Goal: Information Seeking & Learning: Learn about a topic

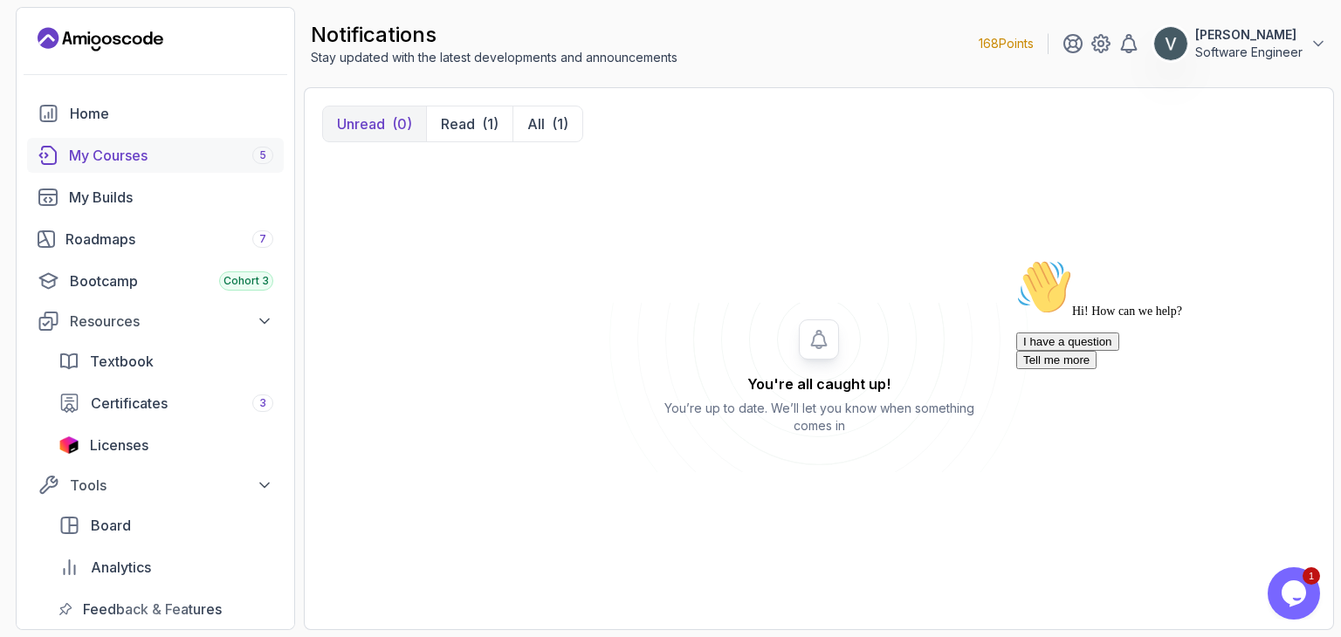
click at [138, 145] on div "My Courses 5" at bounding box center [171, 155] width 204 height 21
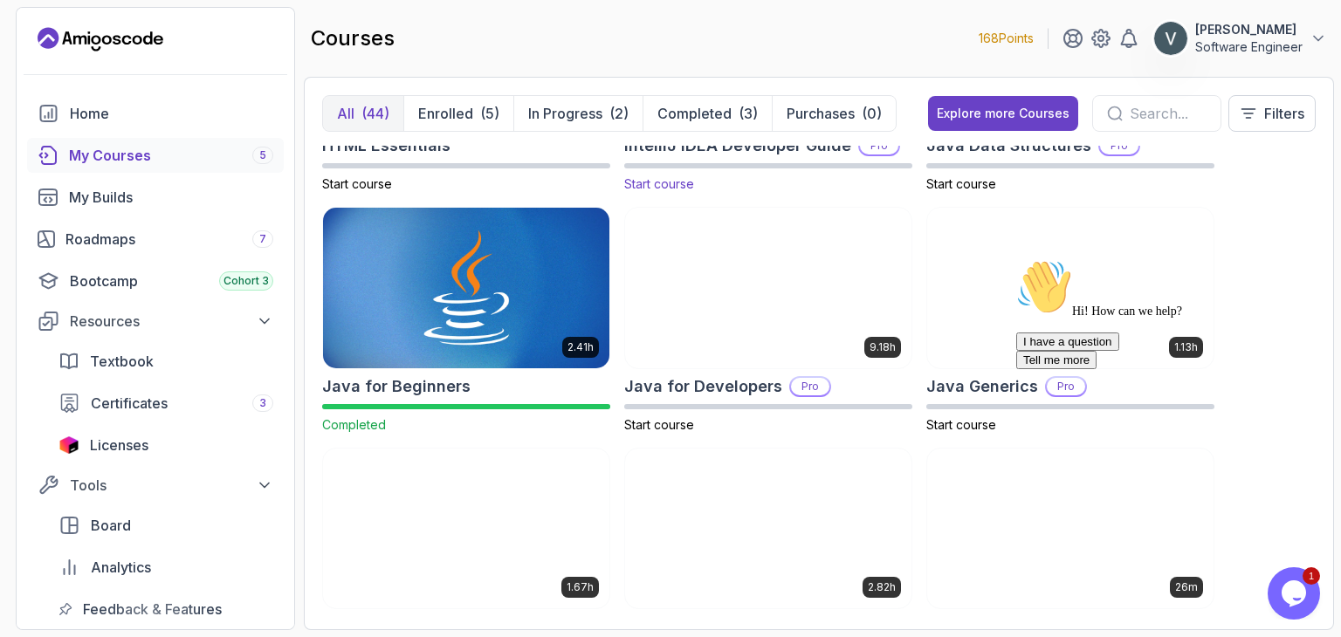
scroll to position [1141, 0]
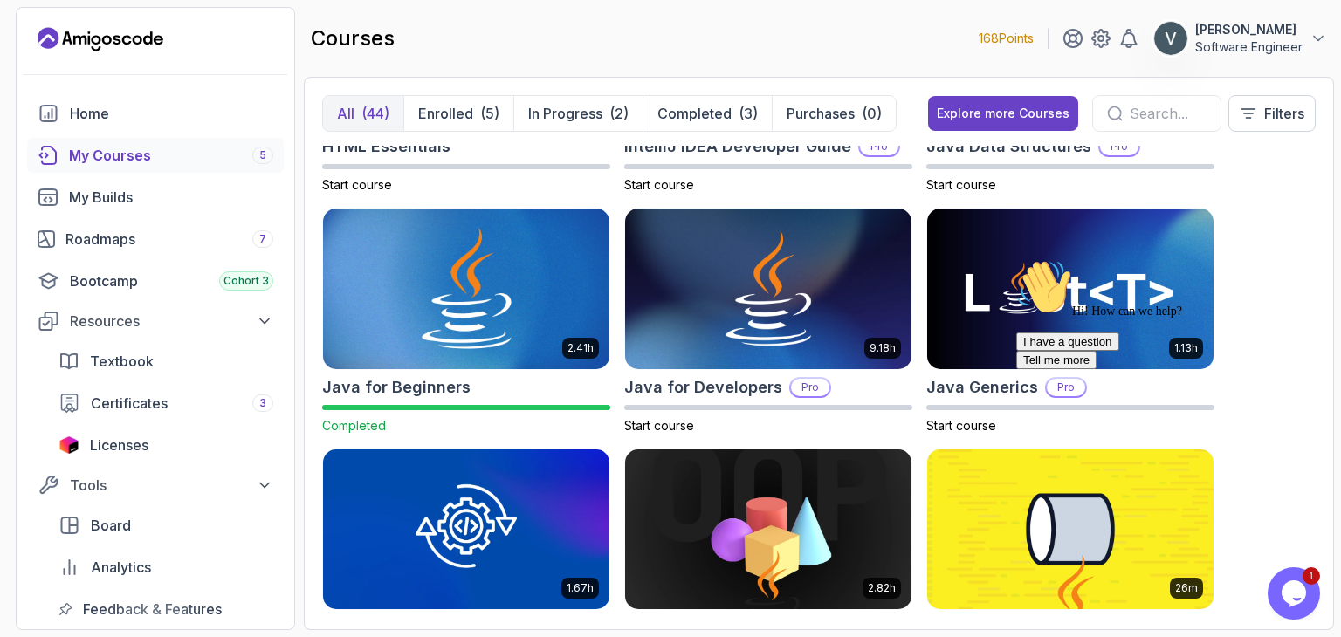
click at [391, 260] on img at bounding box center [466, 289] width 300 height 168
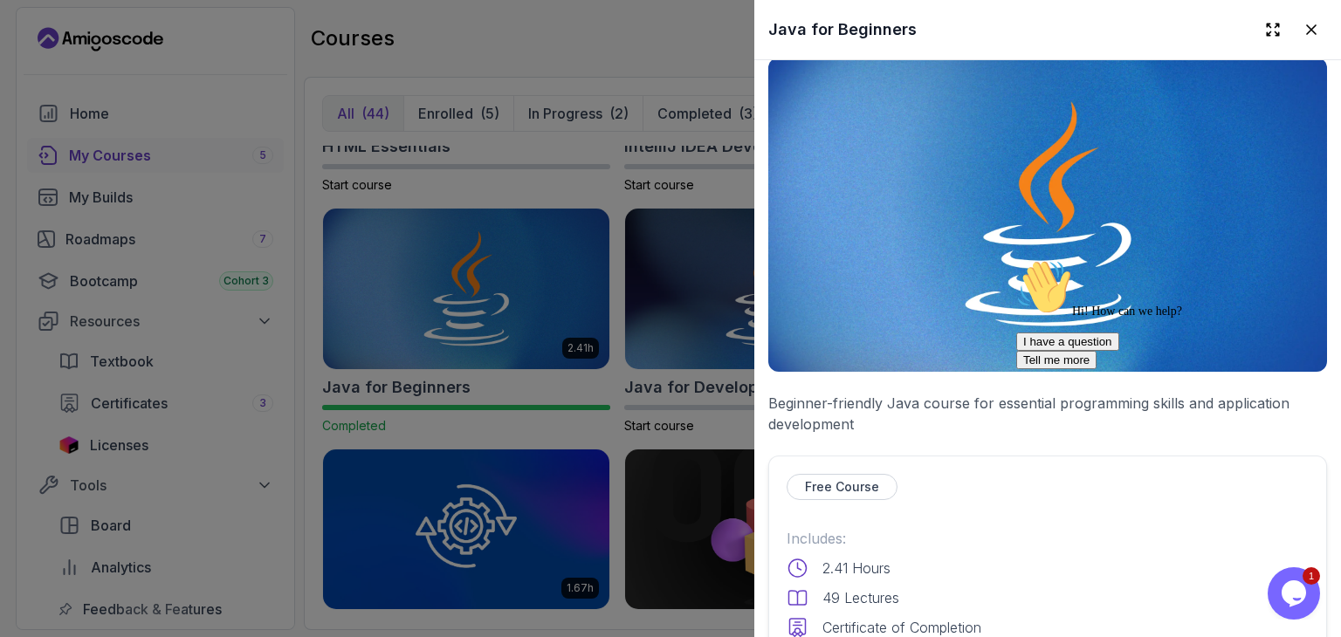
scroll to position [0, 0]
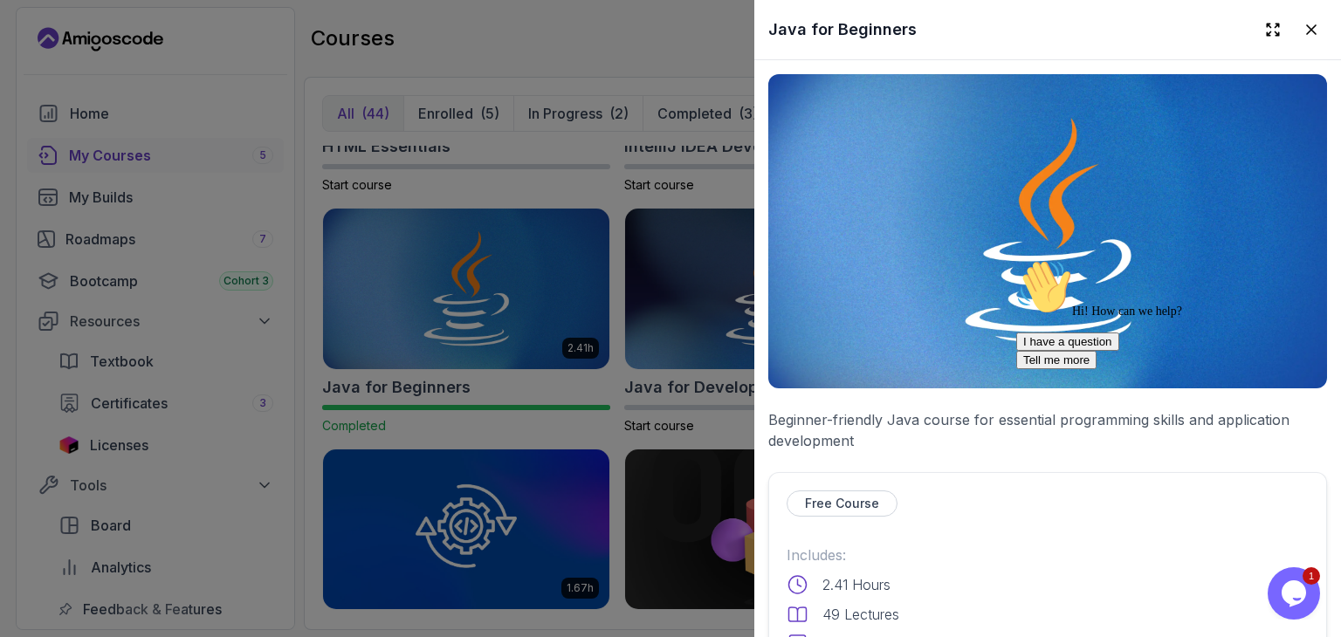
click at [932, 292] on img at bounding box center [1047, 231] width 559 height 314
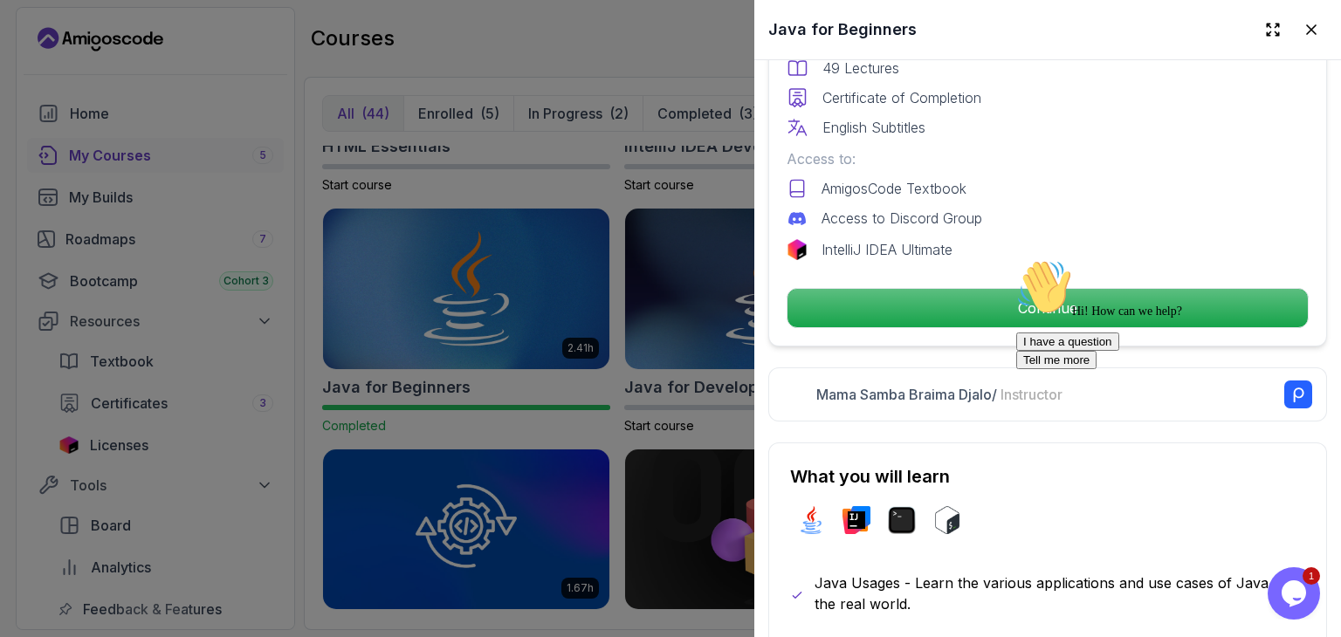
scroll to position [548, 0]
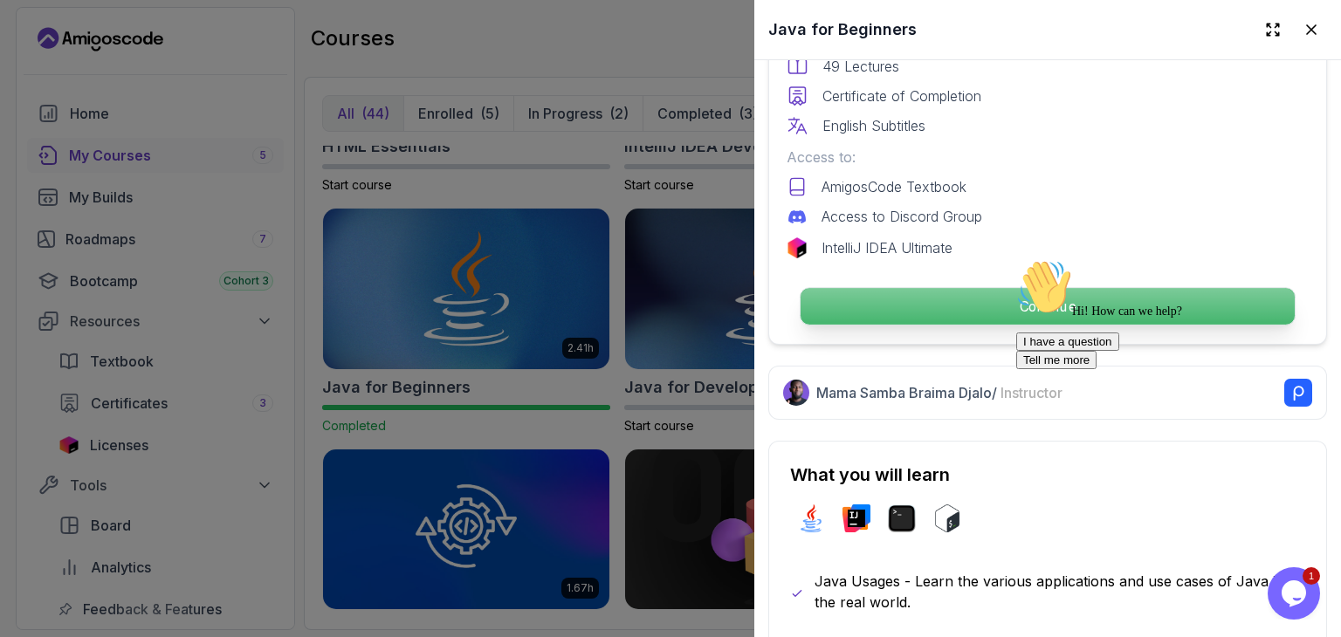
click at [975, 297] on p "Continue" at bounding box center [1048, 306] width 494 height 37
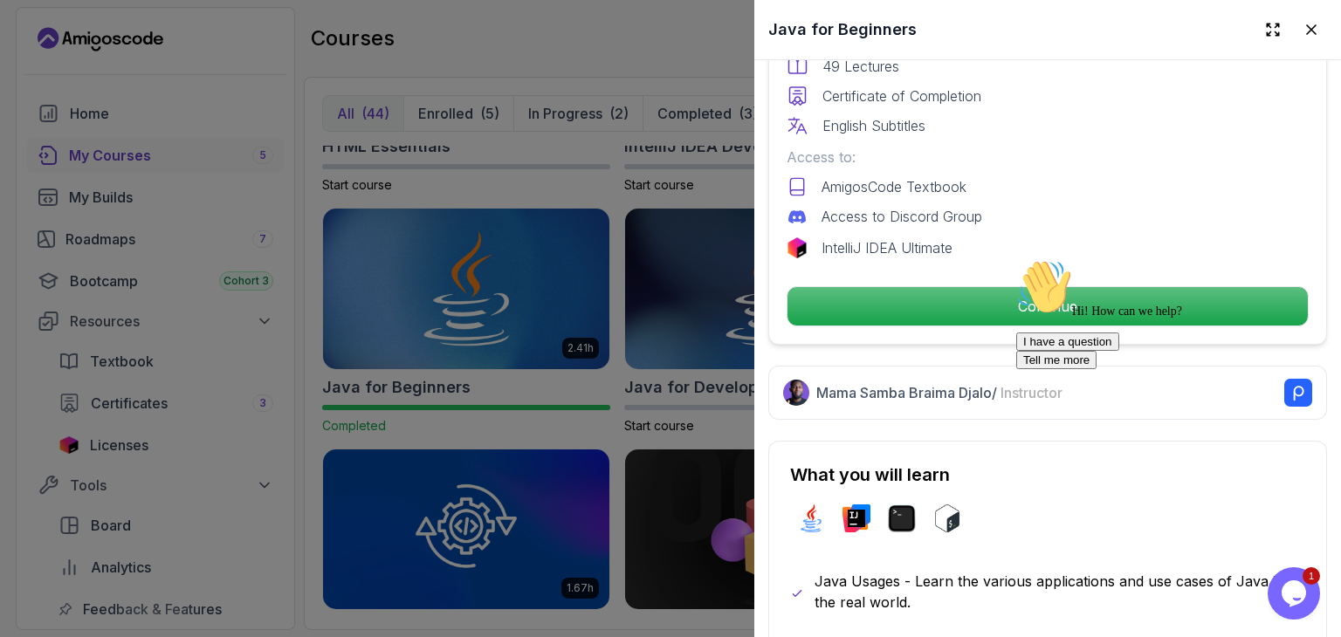
click at [1036, 316] on div "Hi! How can we help? I have a question Tell me more" at bounding box center [1173, 314] width 314 height 110
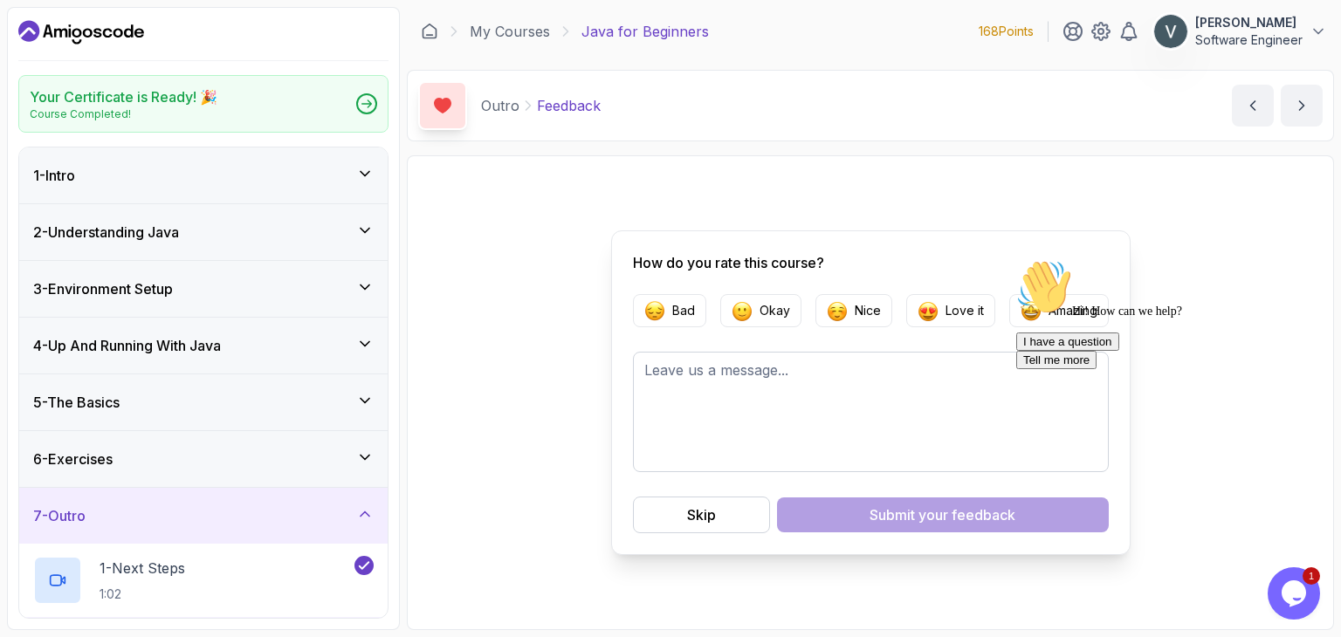
click at [1052, 307] on div "Hi! How can we help? I have a question Tell me more" at bounding box center [1173, 314] width 314 height 110
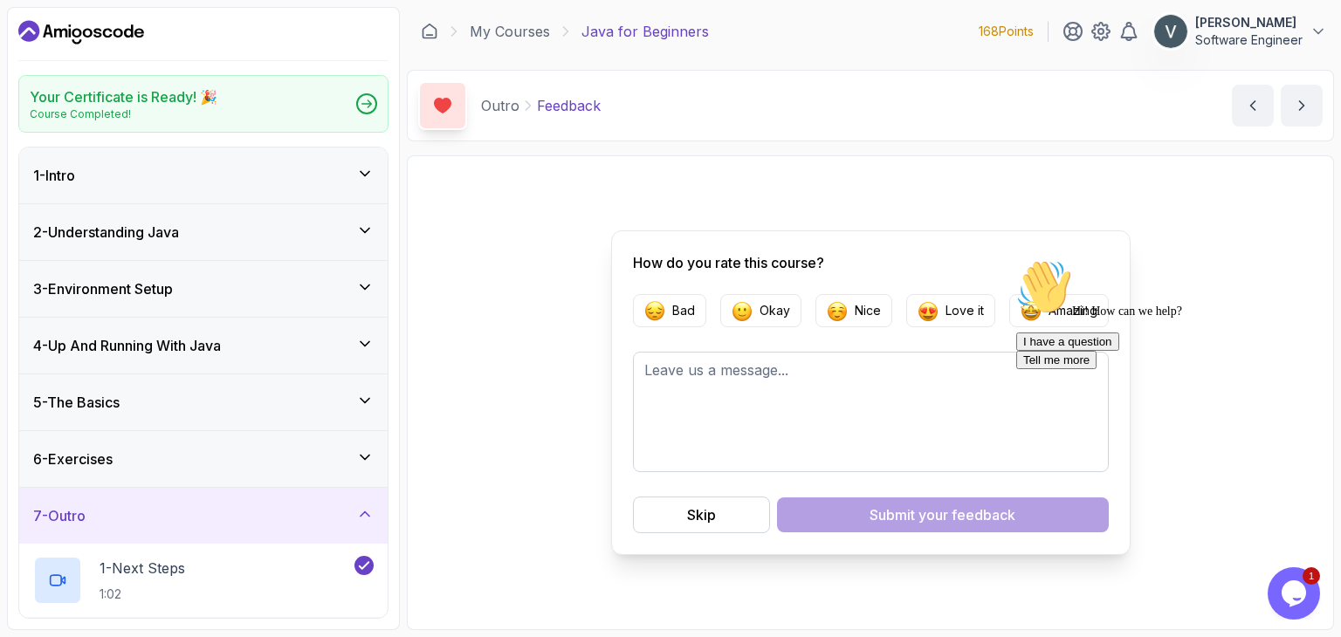
click at [1052, 307] on div "Hi! How can we help? I have a question Tell me more" at bounding box center [1173, 314] width 314 height 110
click at [1023, 309] on div "Hi! How can we help? I have a question Tell me more" at bounding box center [1173, 314] width 314 height 110
click at [692, 519] on div "Skip" at bounding box center [701, 515] width 29 height 21
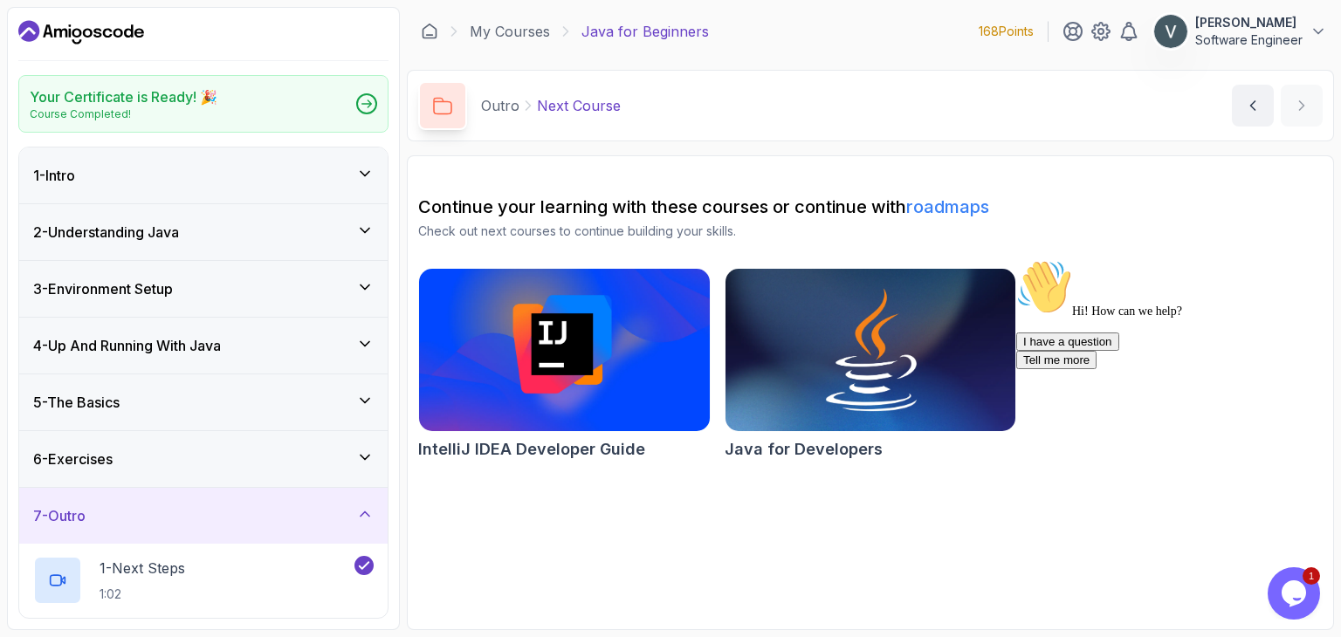
click at [828, 378] on img at bounding box center [870, 350] width 305 height 171
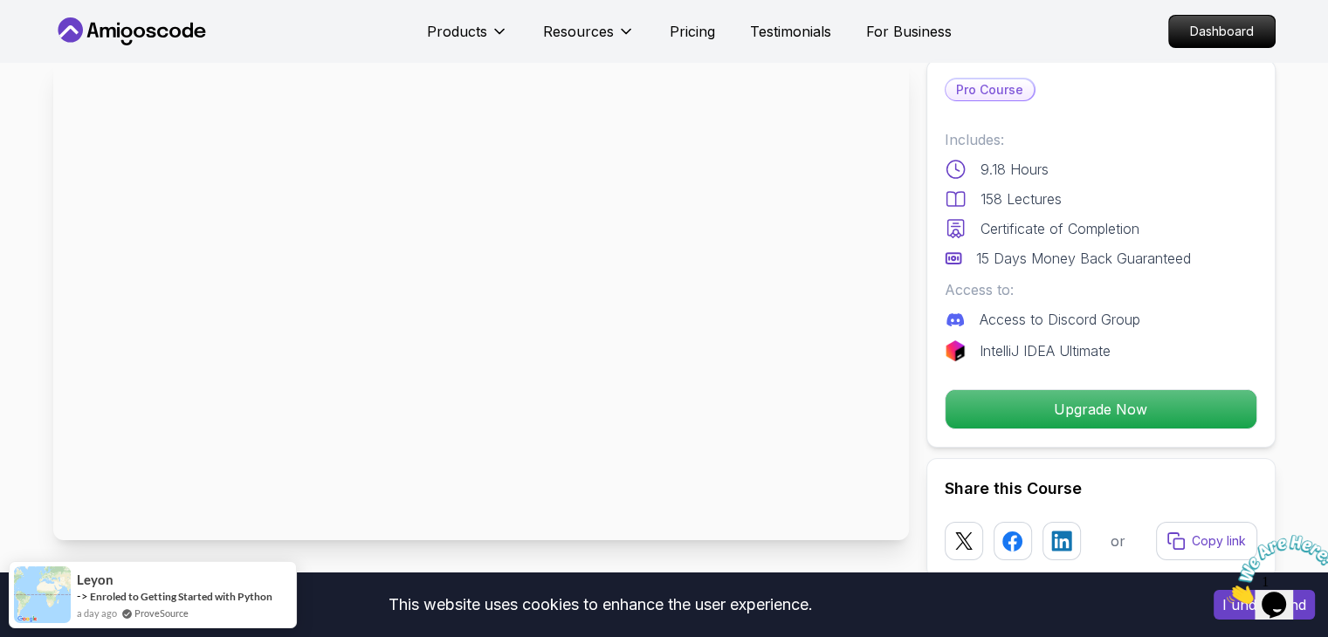
scroll to position [30, 0]
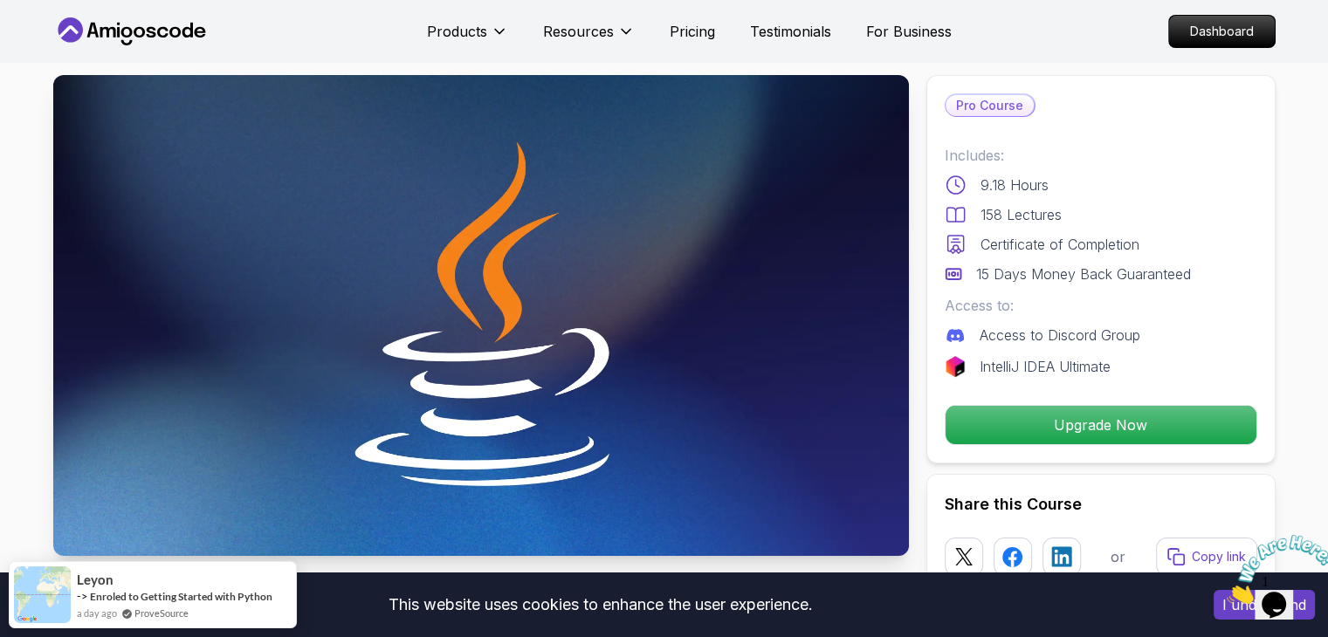
click at [450, 330] on img at bounding box center [481, 315] width 856 height 481
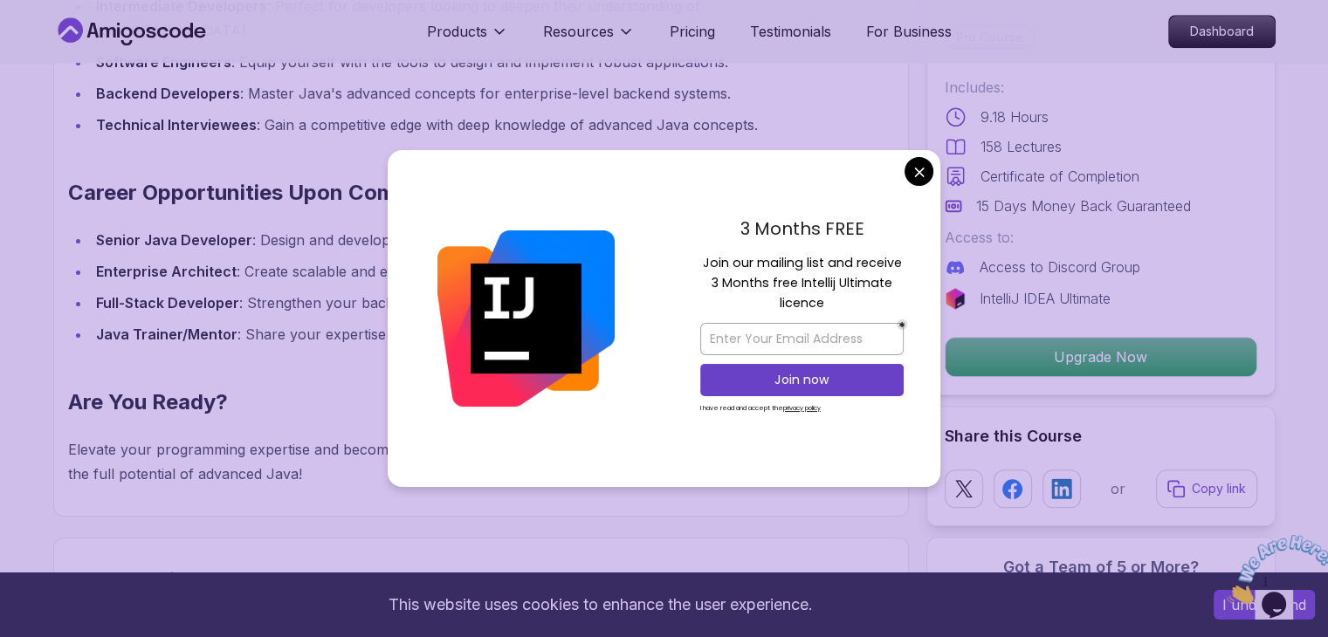
scroll to position [1735, 0]
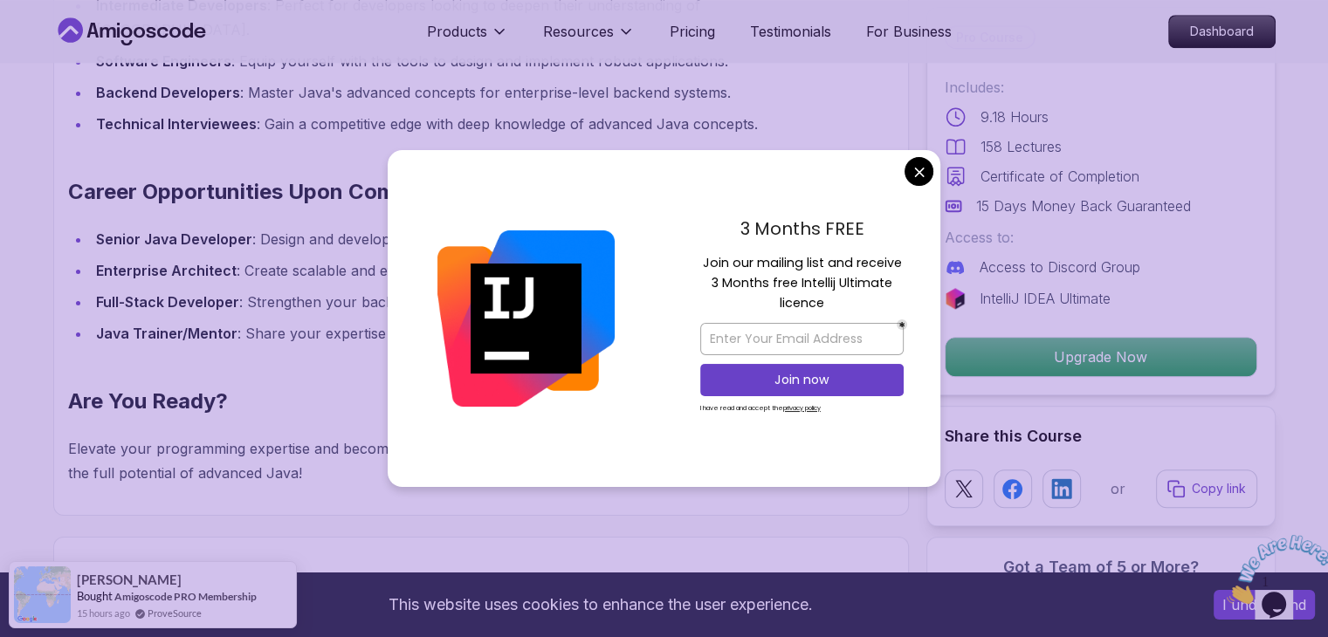
click at [905, 155] on div "3 Months FREE Join our mailing list and receive 3 Months free Intellij Ultimate…" at bounding box center [801, 318] width 277 height 337
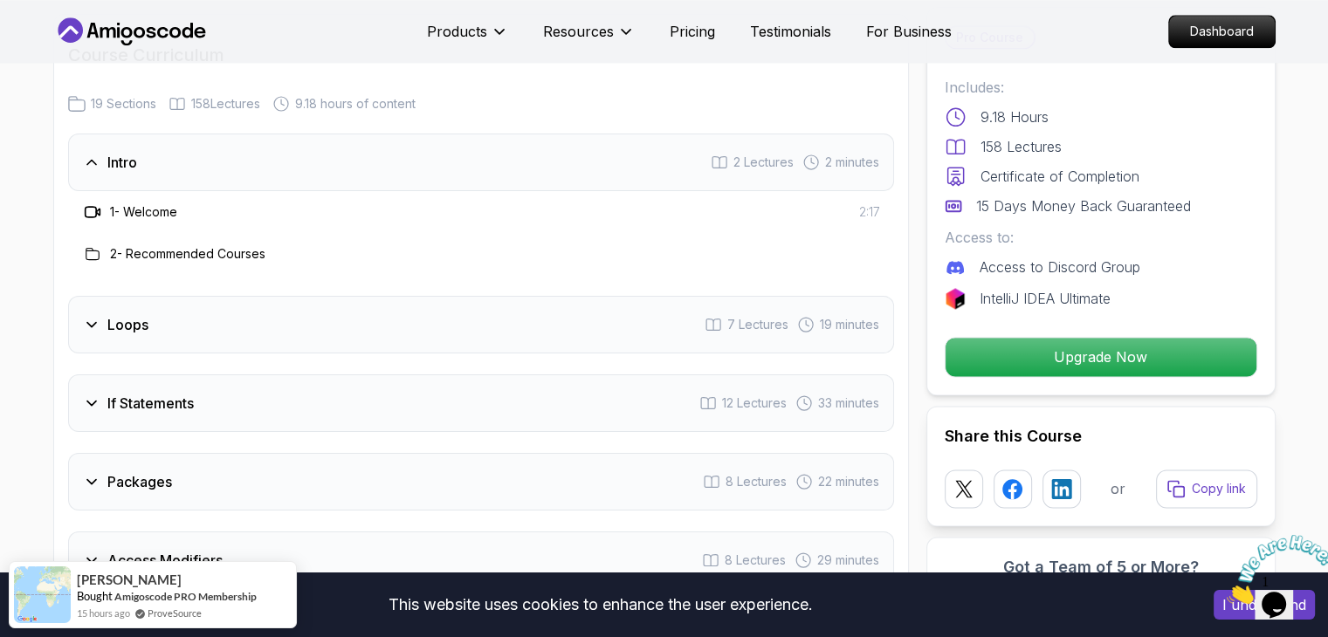
scroll to position [2279, 0]
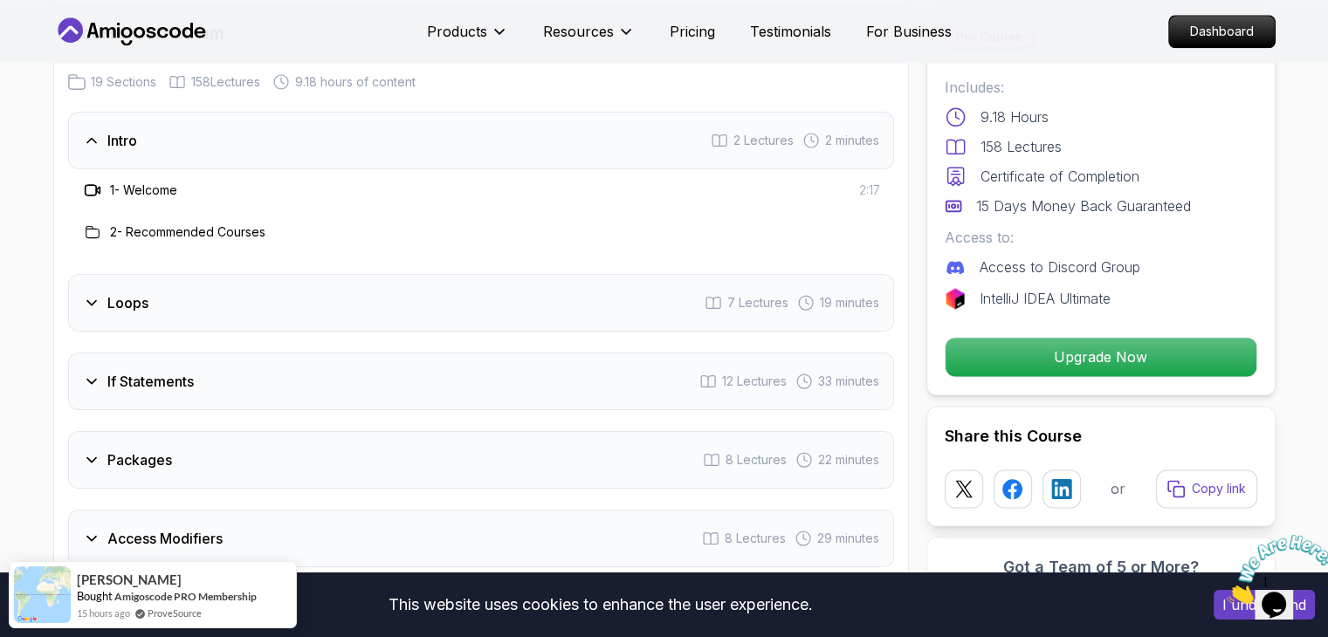
click at [83, 287] on div "Loops 7 Lectures 19 minutes" at bounding box center [481, 303] width 826 height 58
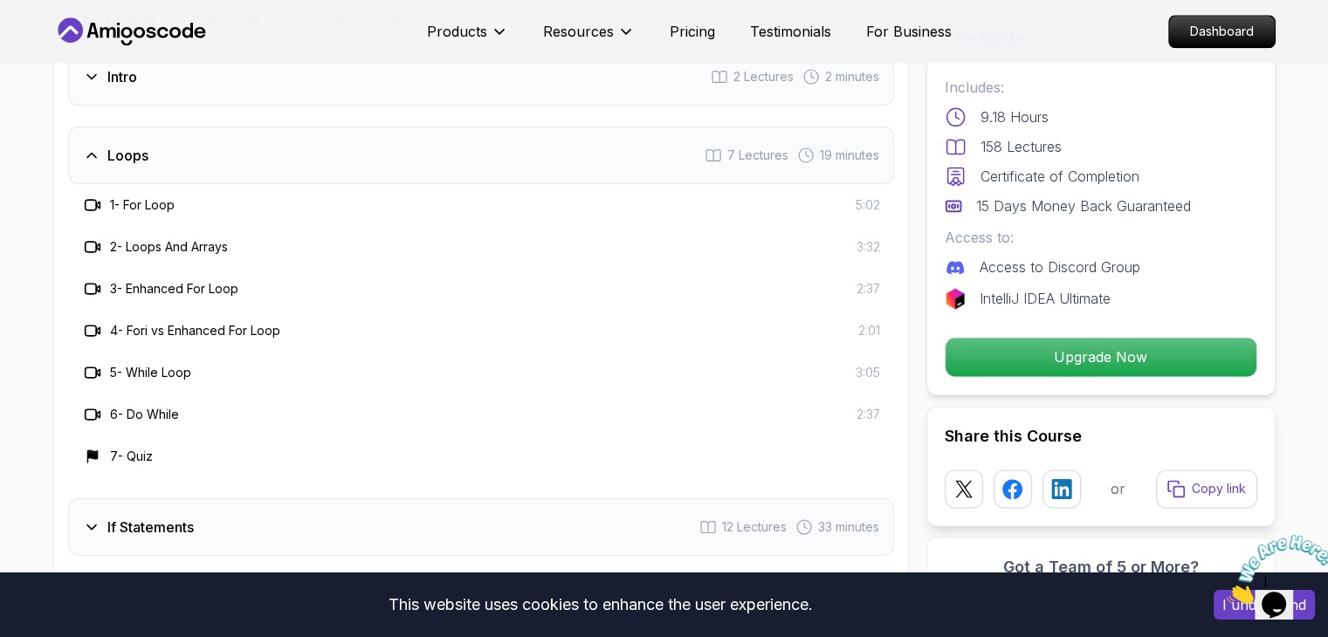
scroll to position [2349, 0]
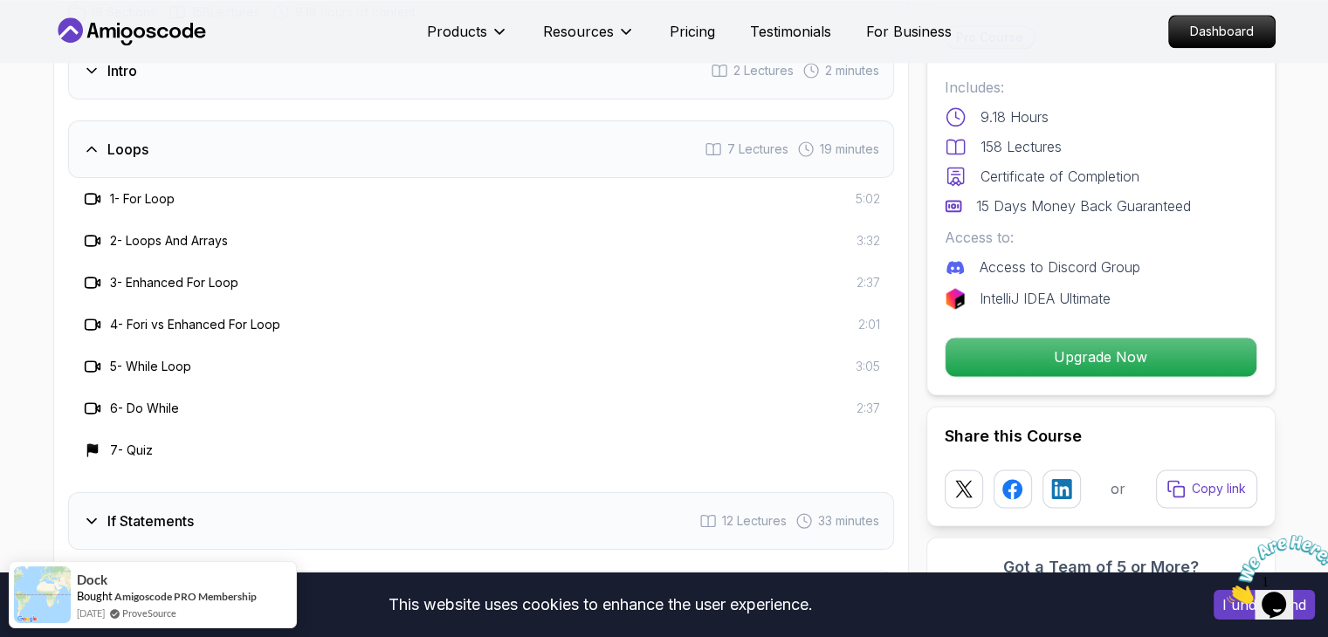
click at [179, 400] on h3 "6 - Do While" at bounding box center [144, 408] width 69 height 17
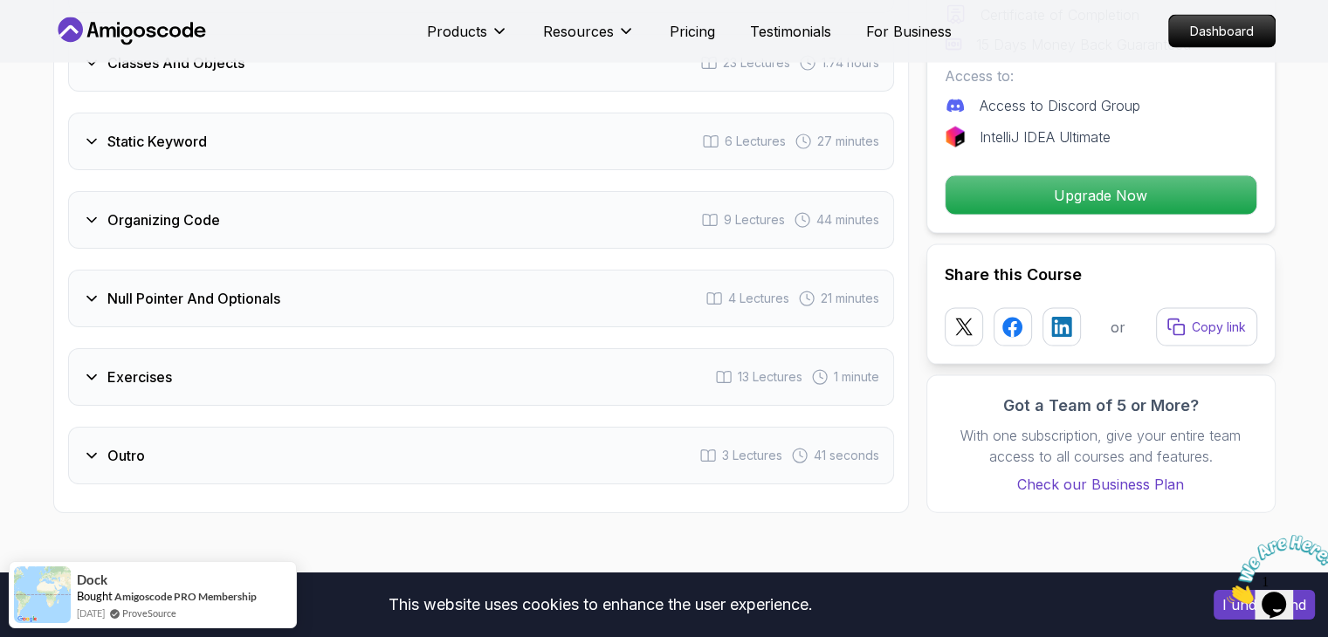
scroll to position [3673, 0]
click at [97, 289] on icon at bounding box center [91, 297] width 17 height 17
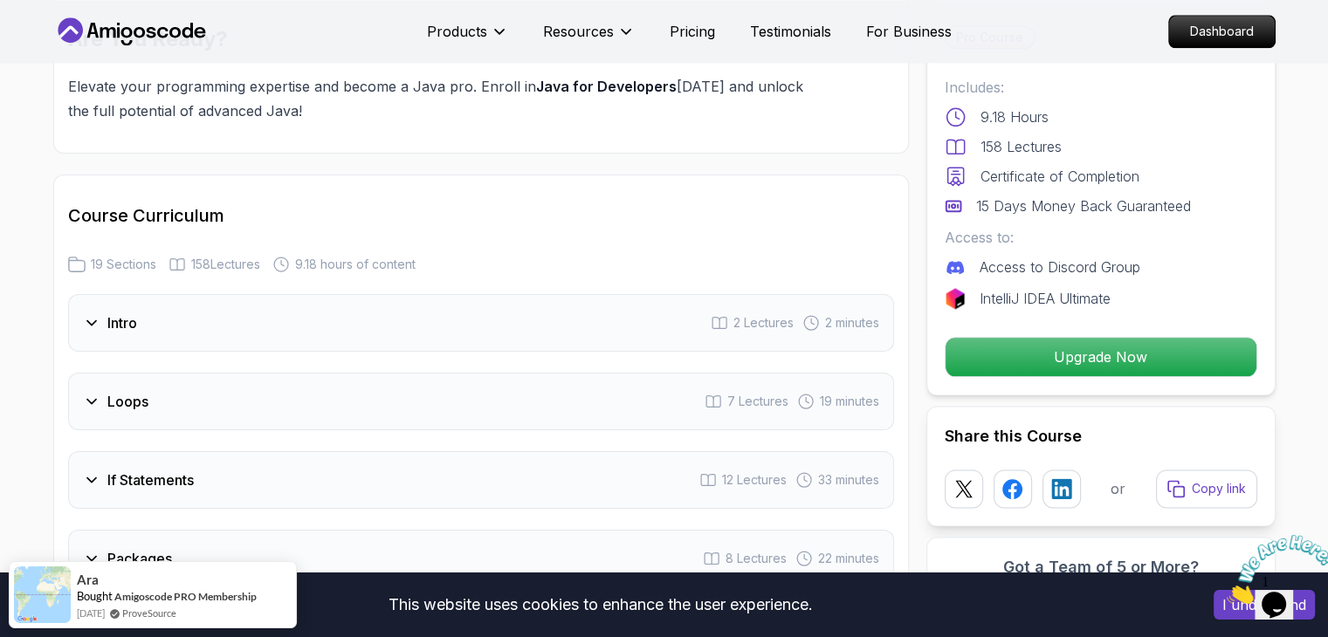
scroll to position [2095, 0]
click at [98, 395] on icon at bounding box center [91, 403] width 17 height 17
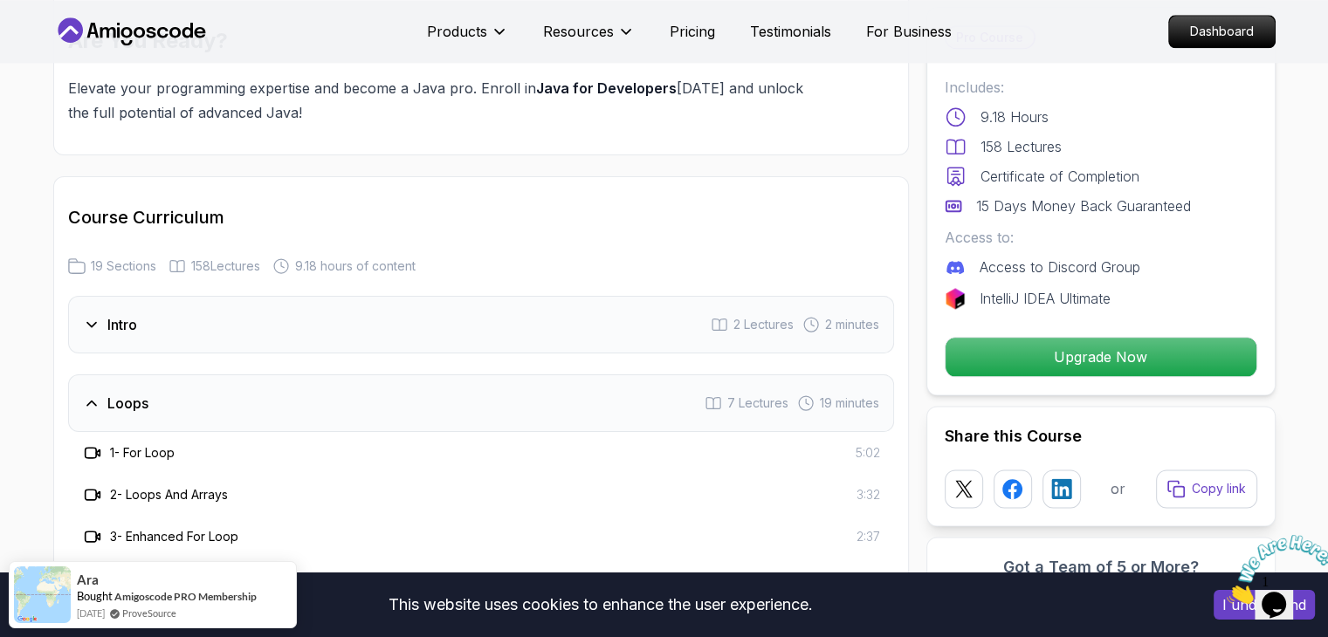
click at [195, 443] on div "1 - For Loop 5:02" at bounding box center [481, 453] width 798 height 21
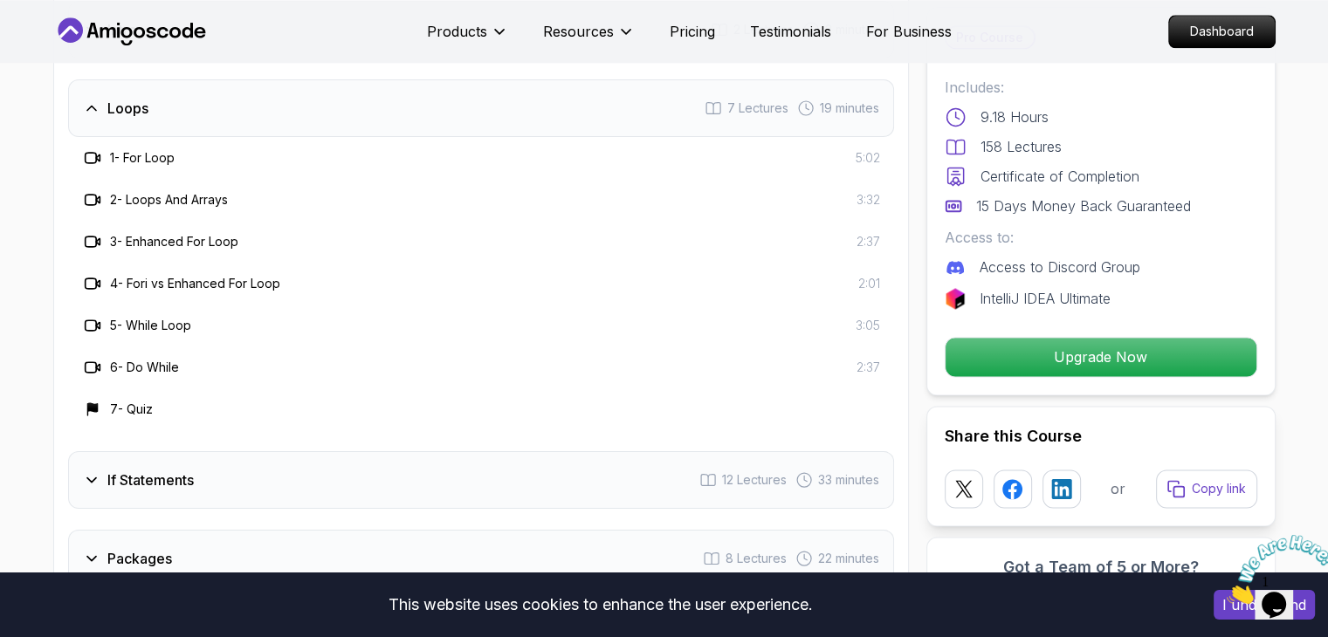
scroll to position [2392, 0]
click at [102, 468] on div "If Statements" at bounding box center [138, 478] width 111 height 21
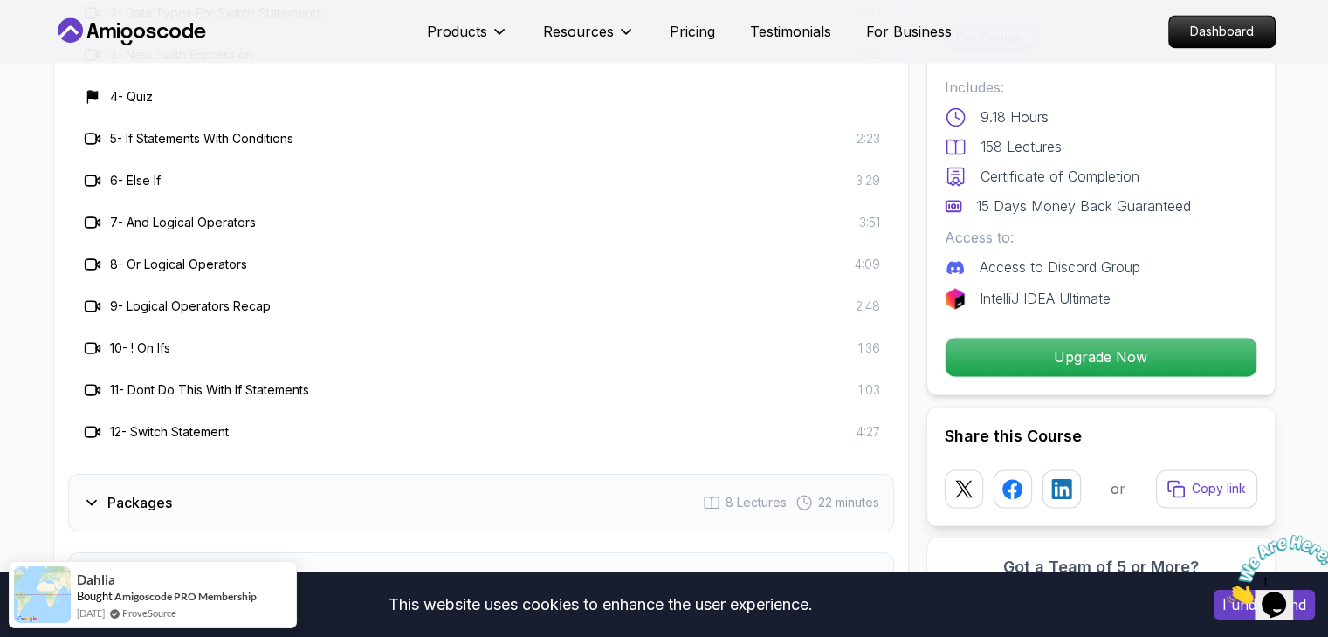
scroll to position [2659, 0]
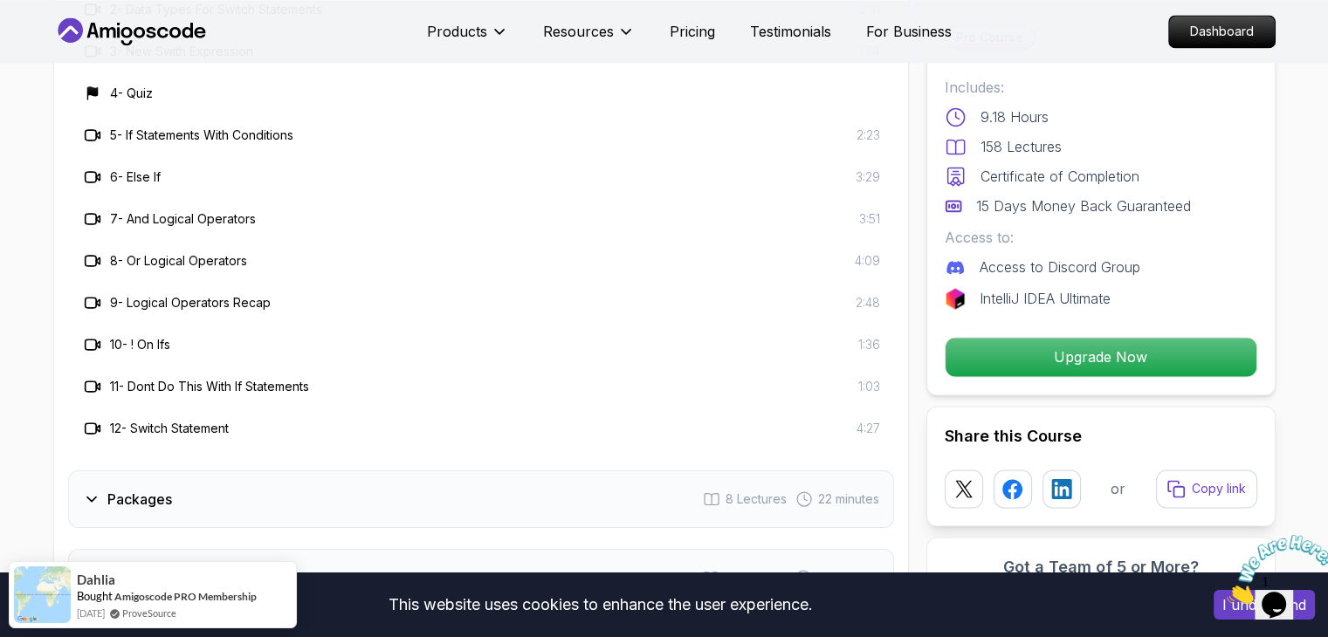
click at [98, 471] on div "Packages 8 Lectures 22 minutes" at bounding box center [481, 500] width 826 height 58
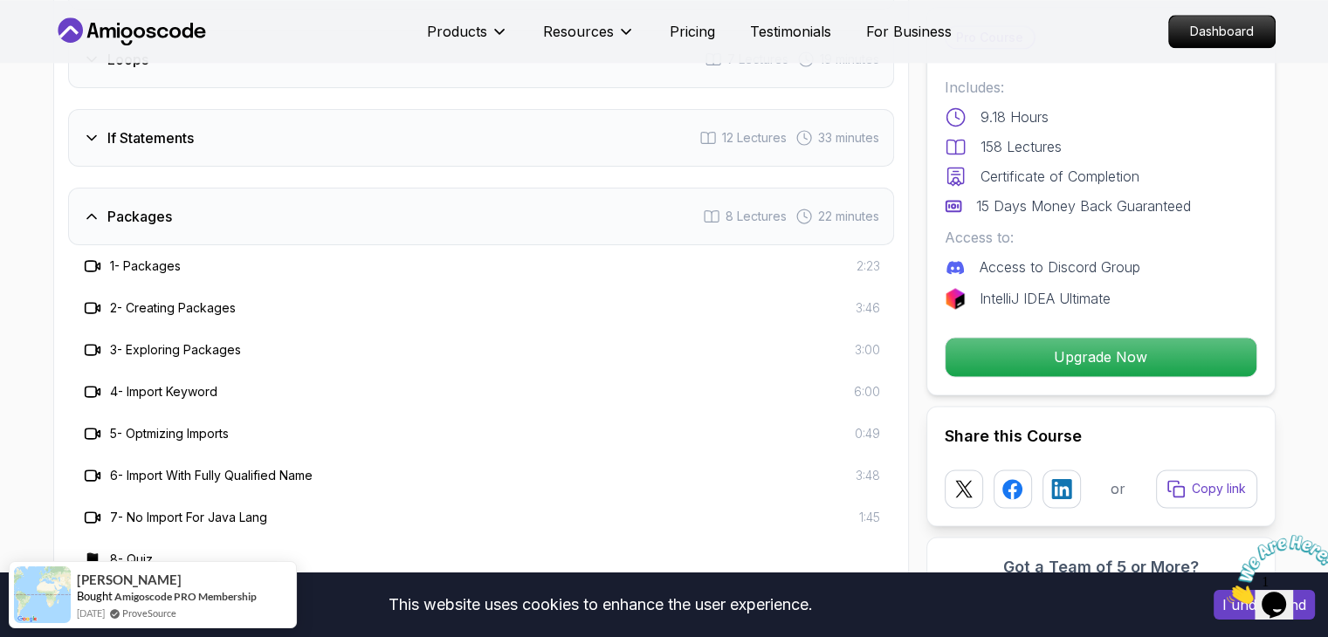
scroll to position [2398, 0]
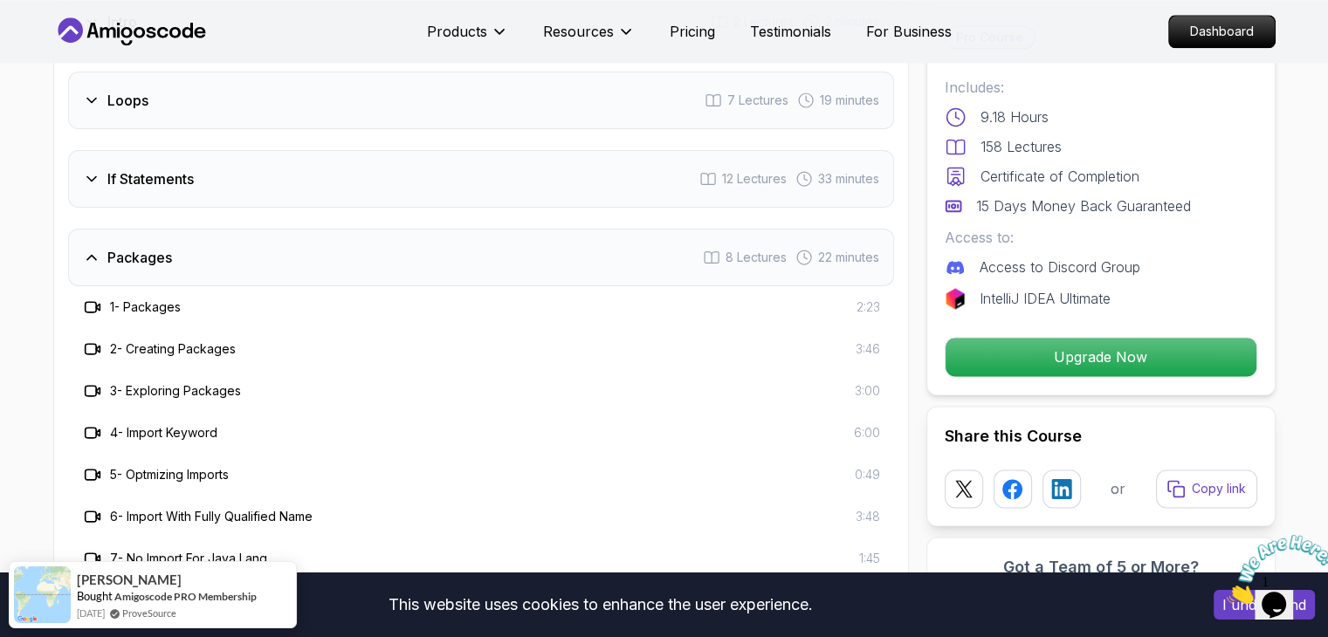
click at [86, 168] on div "If Statements" at bounding box center [138, 178] width 111 height 21
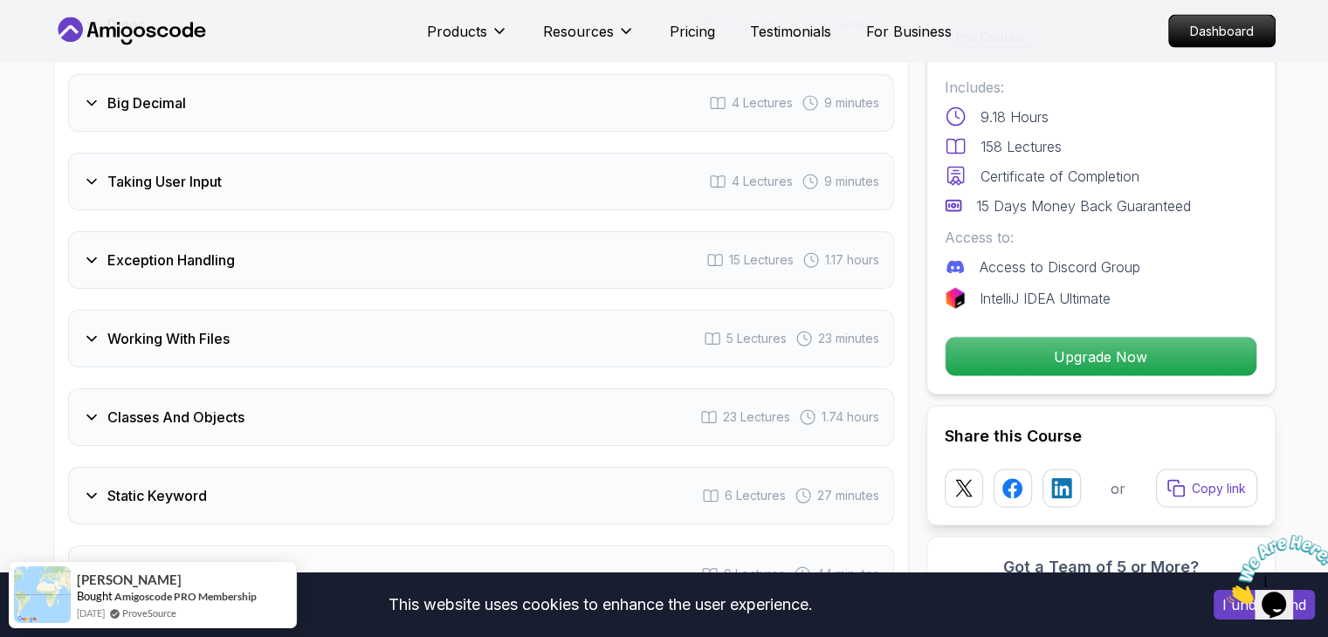
scroll to position [3701, 0]
